Goal: Task Accomplishment & Management: Use online tool/utility

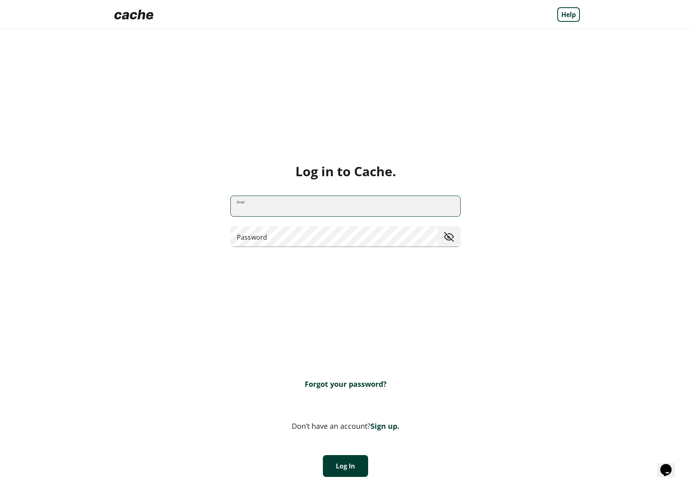
click at [286, 214] on input "Email" at bounding box center [346, 206] width 230 height 21
type input "**********"
click at [343, 464] on button "Log In" at bounding box center [345, 466] width 45 height 22
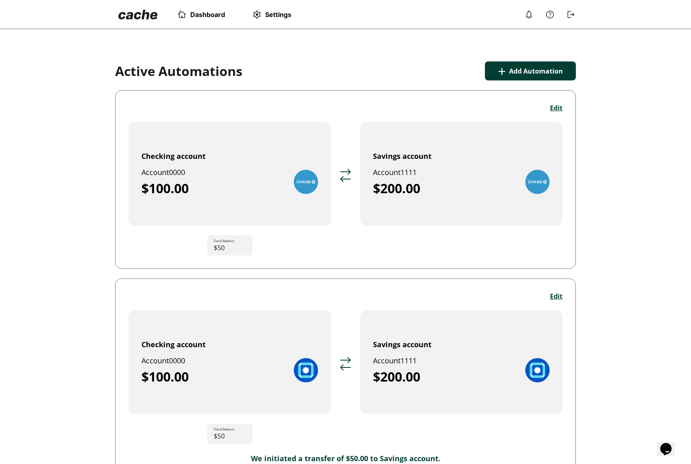
click at [508, 69] on button "+ Add Automation" at bounding box center [530, 70] width 91 height 19
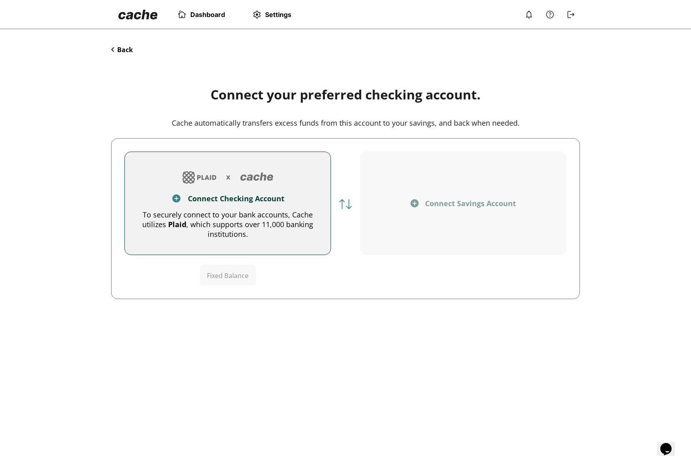
click at [244, 200] on div "Connect Checking Account" at bounding box center [236, 199] width 97 height 10
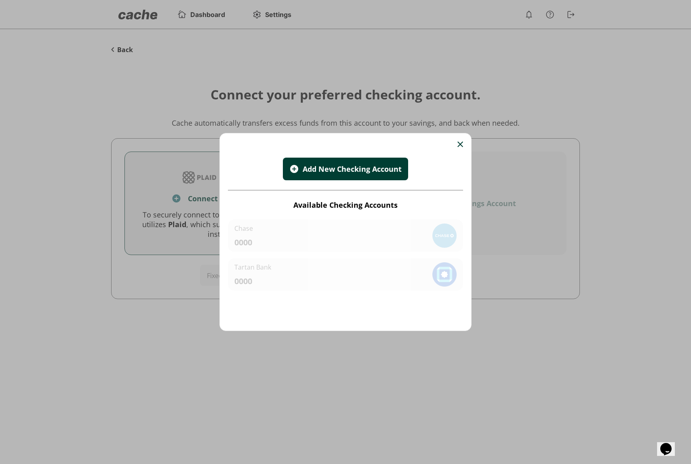
click at [334, 173] on div "Add New Checking Account" at bounding box center [351, 169] width 99 height 10
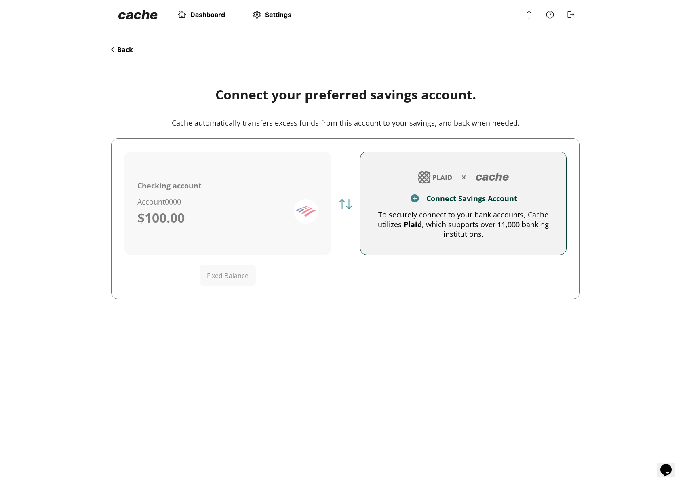
click at [124, 50] on button "Back" at bounding box center [122, 49] width 22 height 9
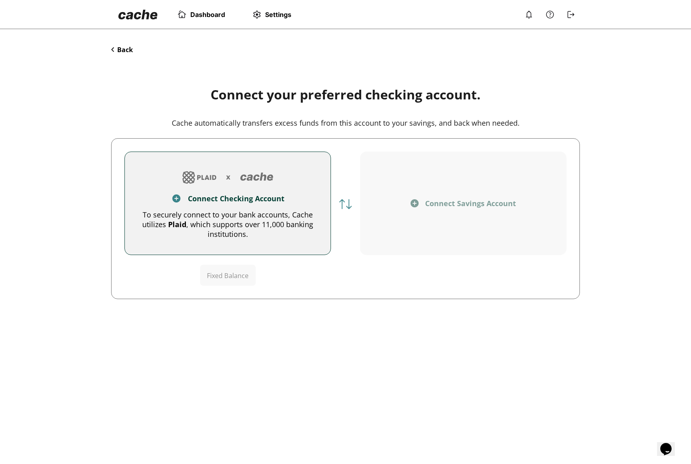
click at [440, 202] on div "Connect Savings Account" at bounding box center [470, 203] width 91 height 10
click at [423, 202] on div "Connect Savings Account" at bounding box center [463, 203] width 181 height 10
click at [426, 202] on div "Connect Savings Account" at bounding box center [470, 203] width 91 height 10
click at [422, 202] on div "Connect Savings Account" at bounding box center [463, 203] width 181 height 10
click at [416, 199] on img at bounding box center [415, 203] width 8 height 8
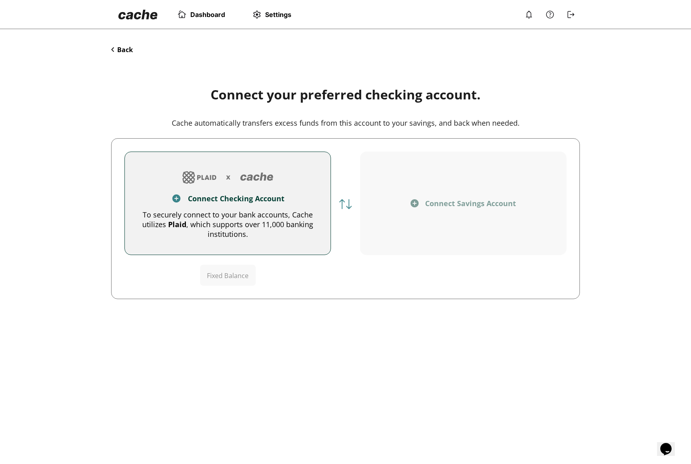
click at [431, 199] on div "Connect Savings Account" at bounding box center [470, 203] width 91 height 10
click at [124, 49] on button "Back" at bounding box center [122, 49] width 22 height 9
